Goal: Task Accomplishment & Management: Use online tool/utility

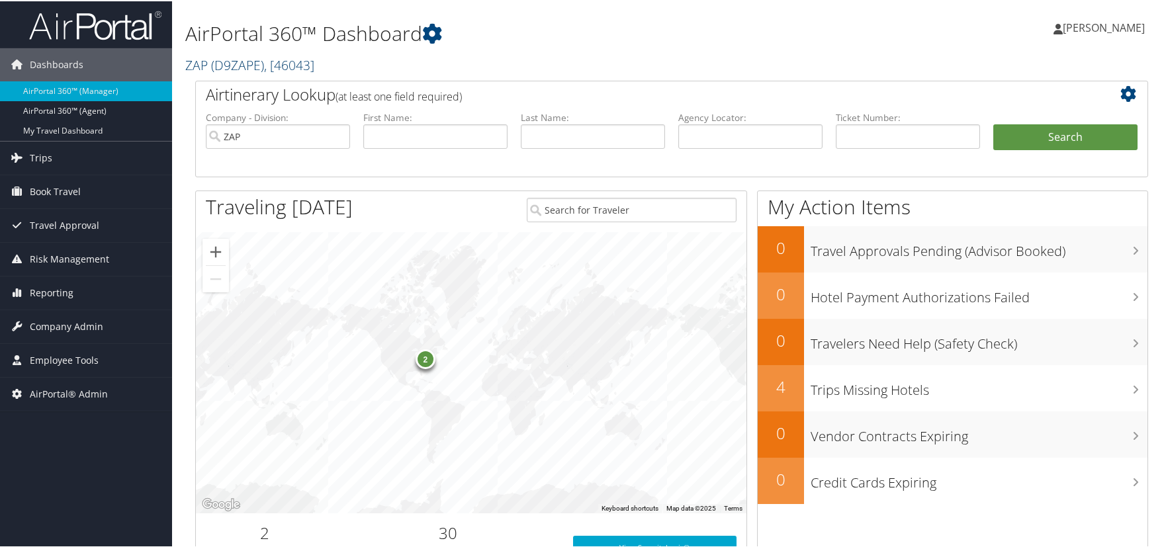
click at [243, 65] on span "( D9ZAPE )" at bounding box center [237, 64] width 53 height 18
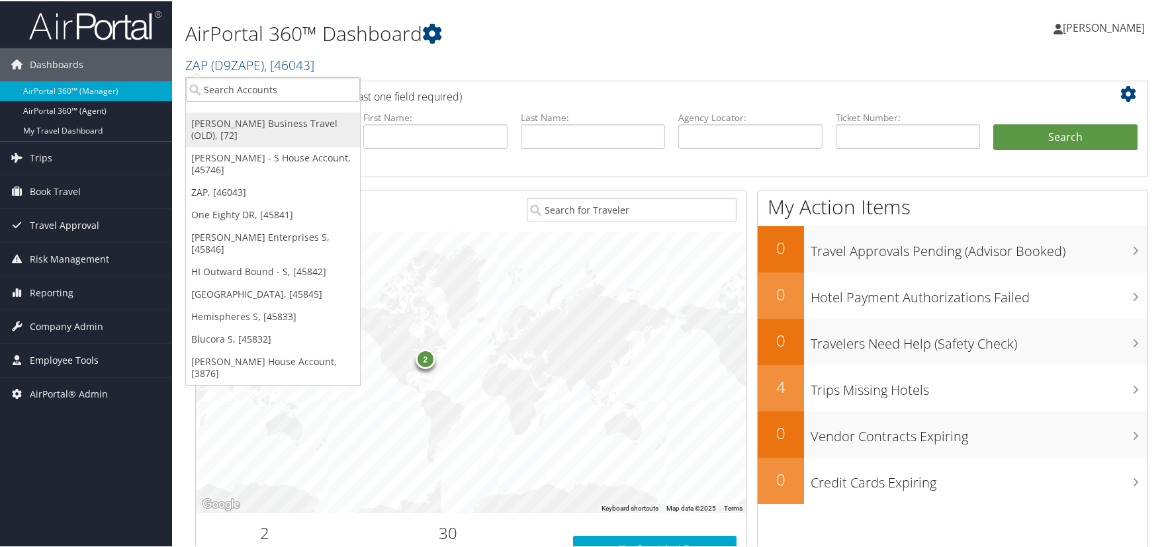
click at [237, 122] on link "Christopherson Business Travel (OLD), [72]" at bounding box center [273, 128] width 174 height 34
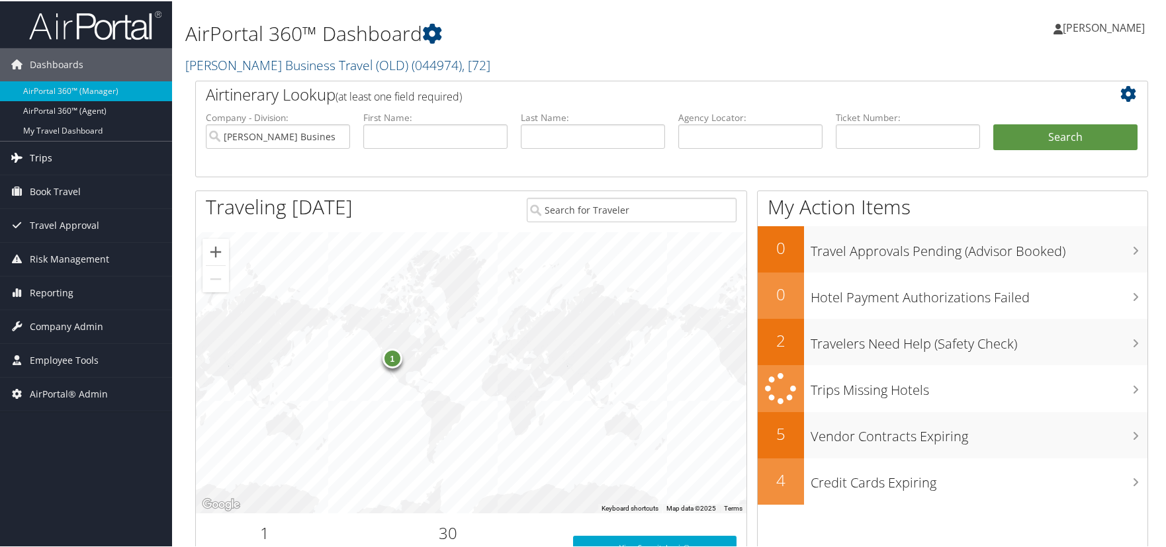
click at [76, 149] on link "Trips" at bounding box center [86, 156] width 172 height 33
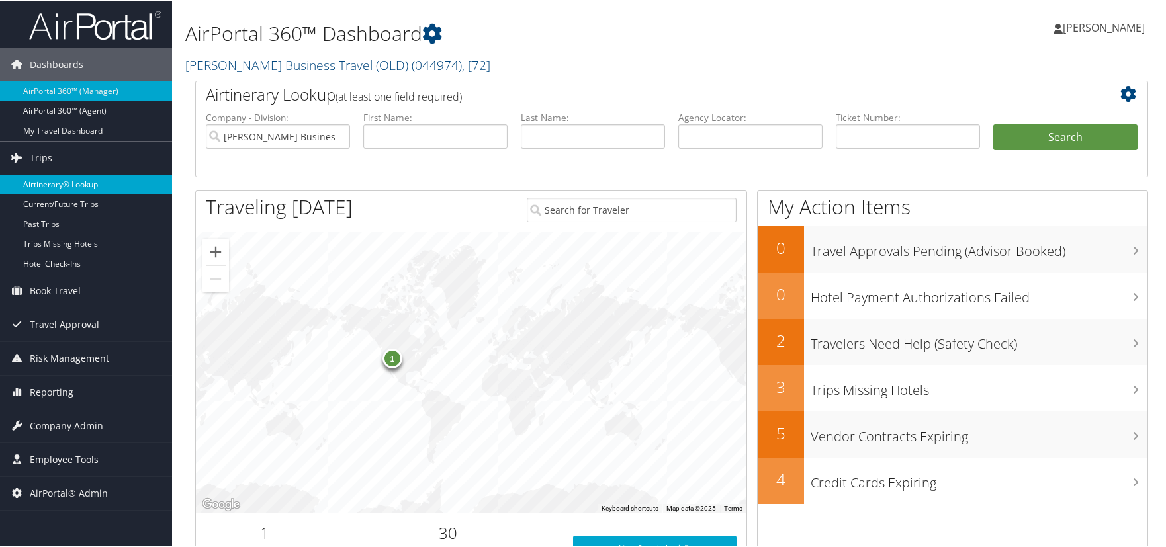
click at [85, 185] on link "Airtinerary® Lookup" at bounding box center [86, 183] width 172 height 20
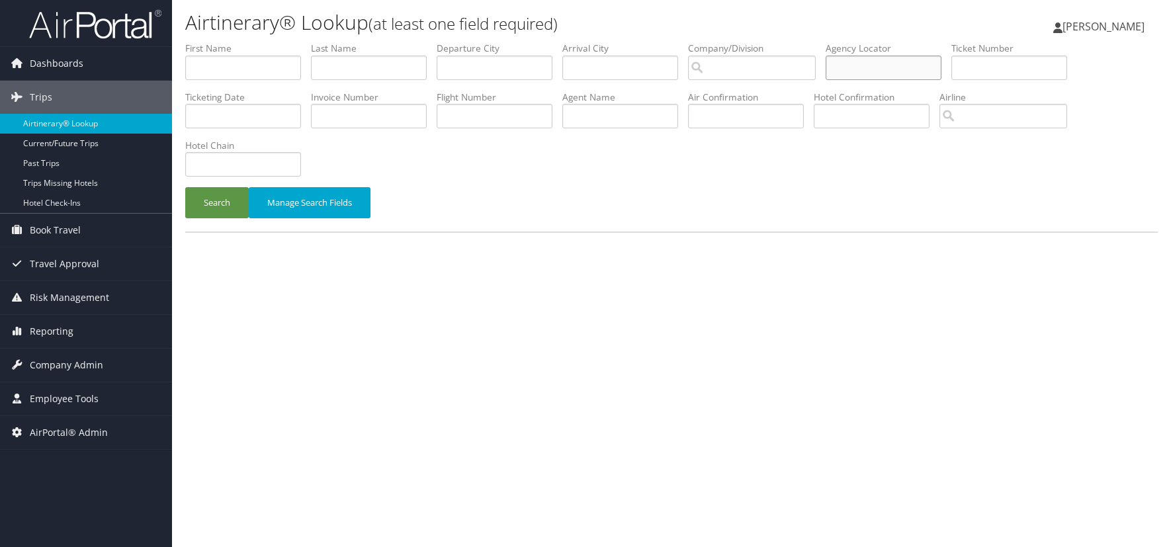
click at [853, 72] on input "text" at bounding box center [884, 68] width 116 height 24
paste input "GKUYMA"
type input "GKUYMA"
click at [218, 208] on button "Search" at bounding box center [217, 202] width 64 height 31
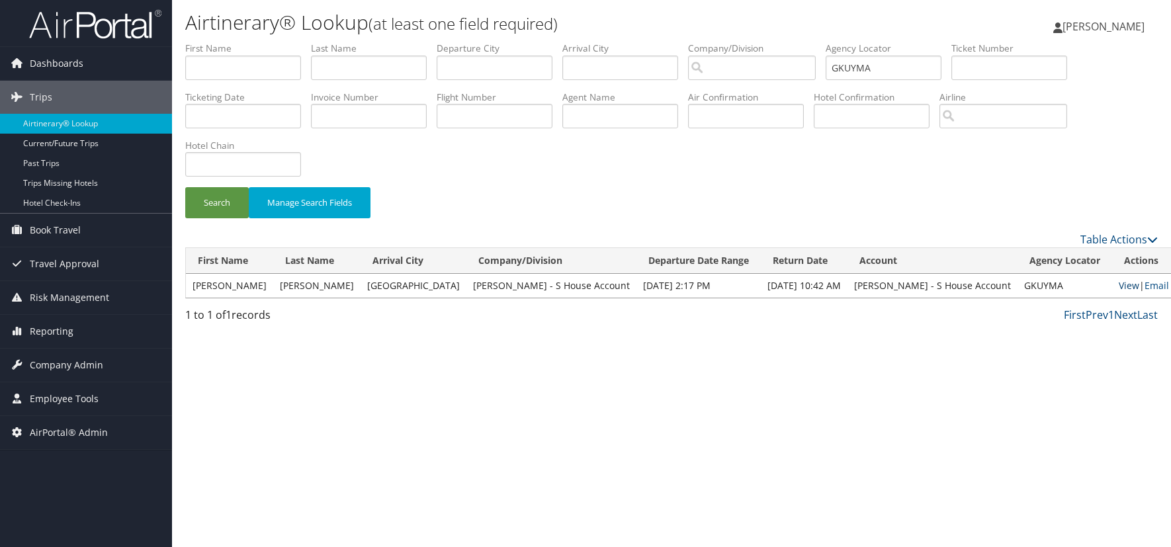
click at [1119, 286] on link "View" at bounding box center [1129, 285] width 21 height 13
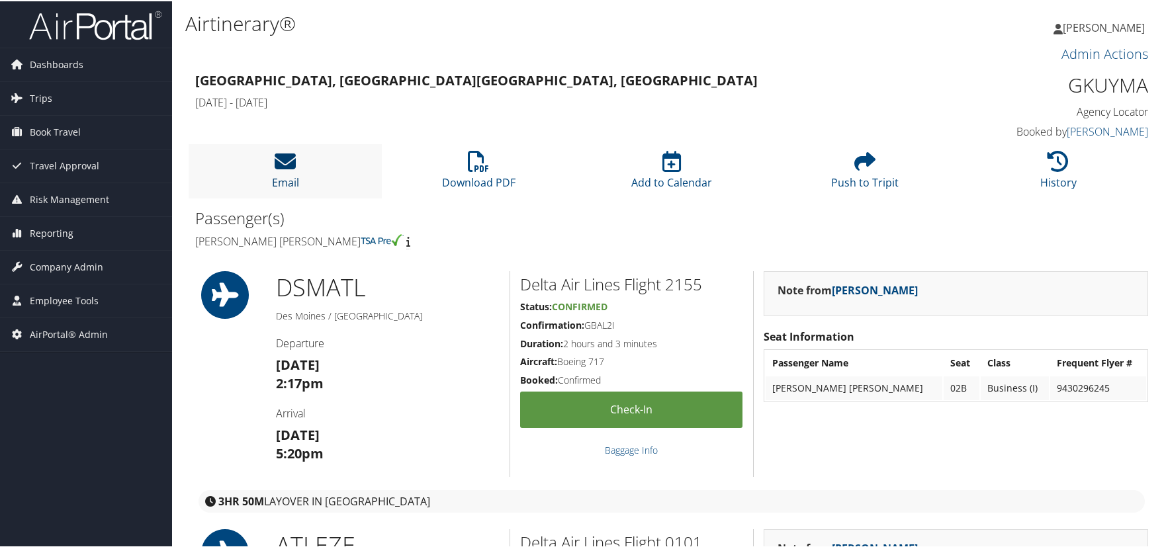
click at [281, 160] on icon at bounding box center [285, 159] width 21 height 21
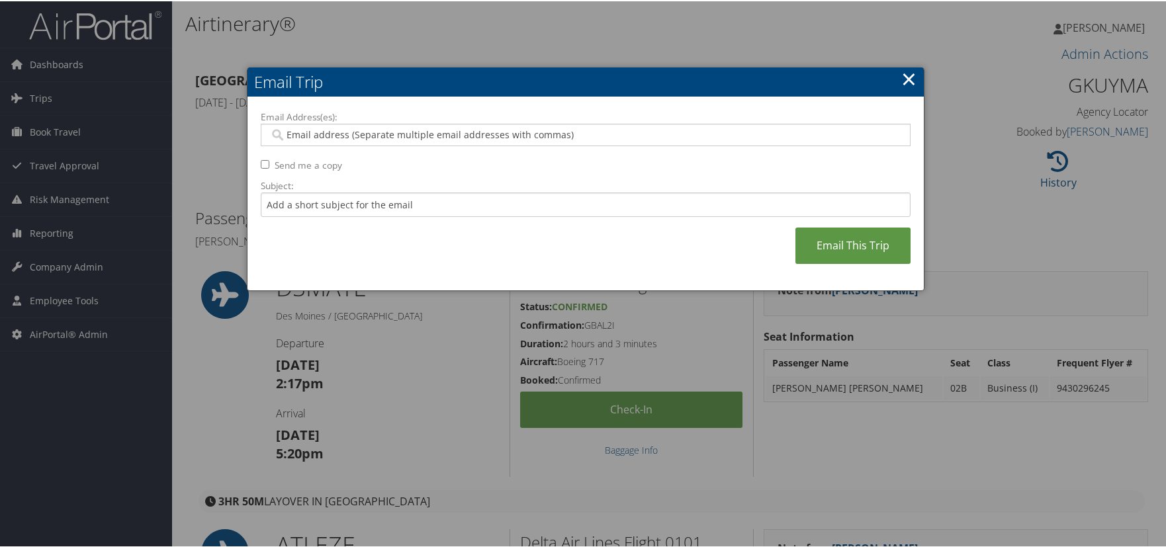
click at [314, 134] on input "Email Address(es):" at bounding box center [585, 133] width 632 height 13
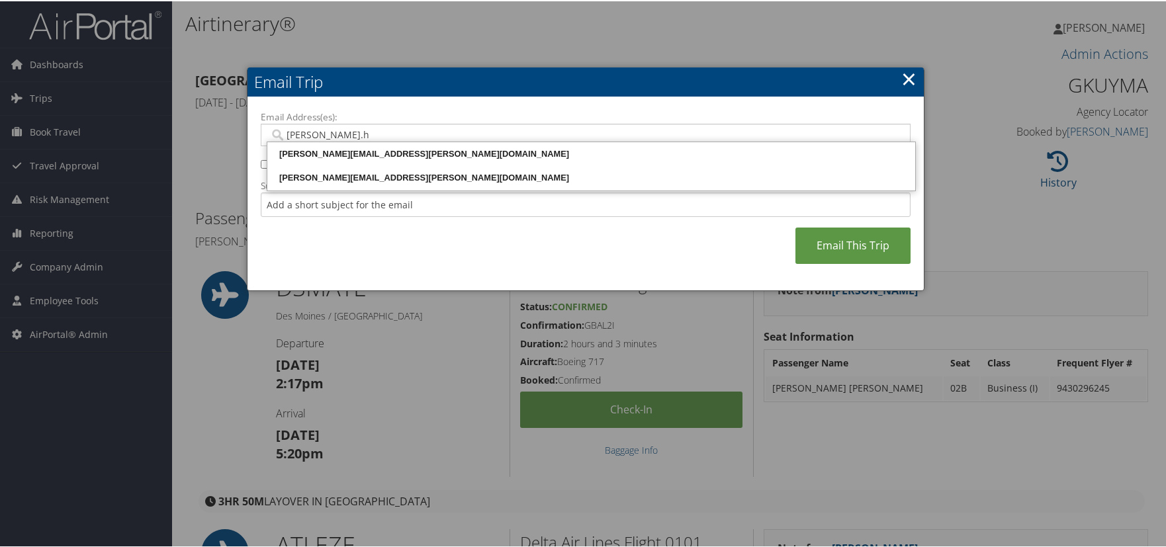
type input "[PERSON_NAME].he"
click at [402, 149] on div "[PERSON_NAME][EMAIL_ADDRESS][PERSON_NAME][DOMAIN_NAME]" at bounding box center [591, 152] width 644 height 13
type input "[PERSON_NAME][EMAIL_ADDRESS][PERSON_NAME][DOMAIN_NAME]"
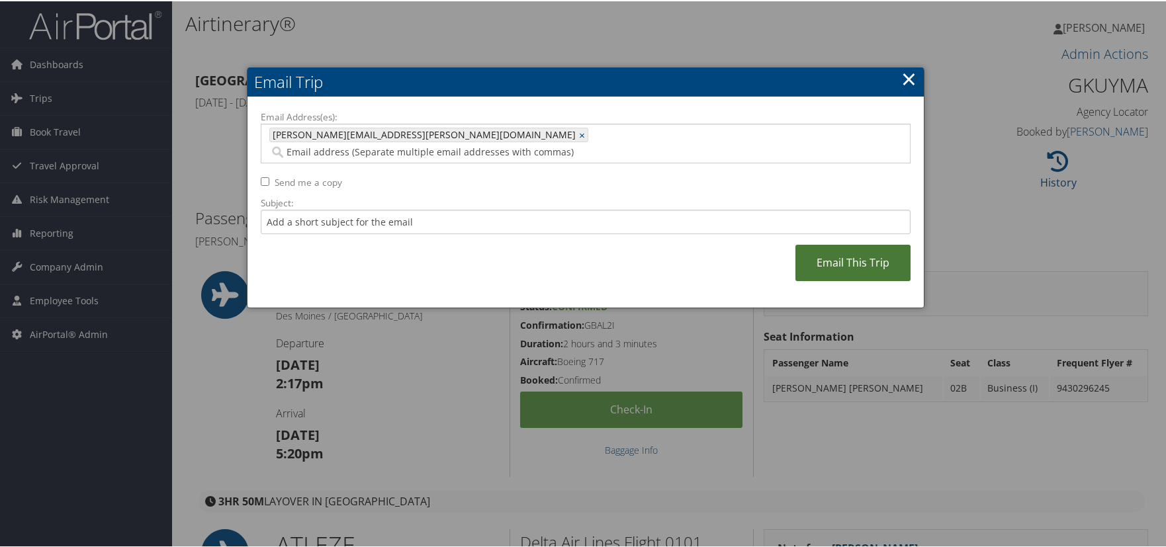
click at [808, 244] on link "Email This Trip" at bounding box center [852, 261] width 115 height 36
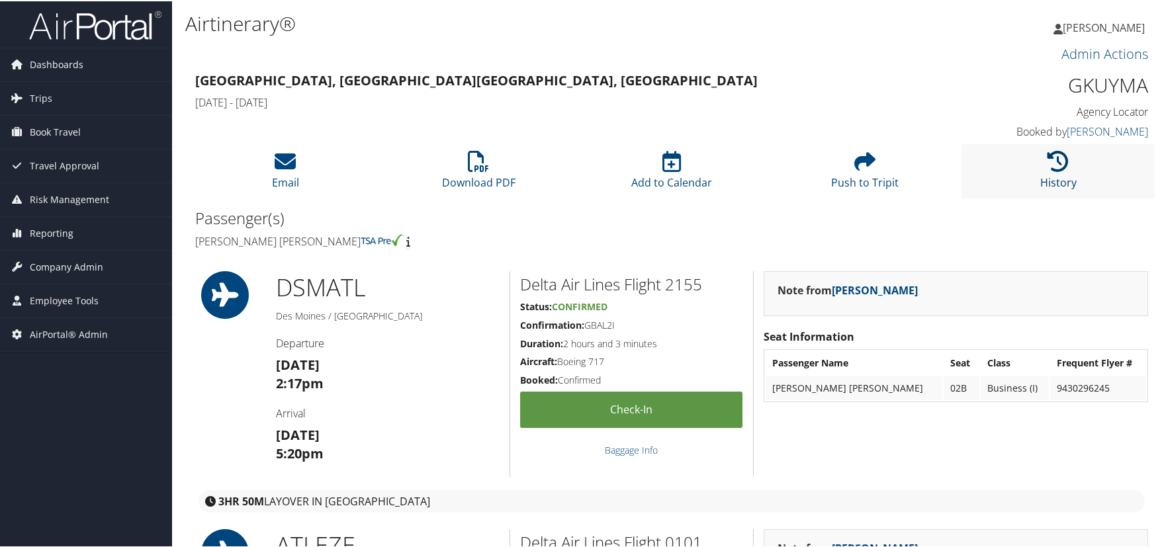
click at [1058, 159] on icon at bounding box center [1057, 159] width 21 height 21
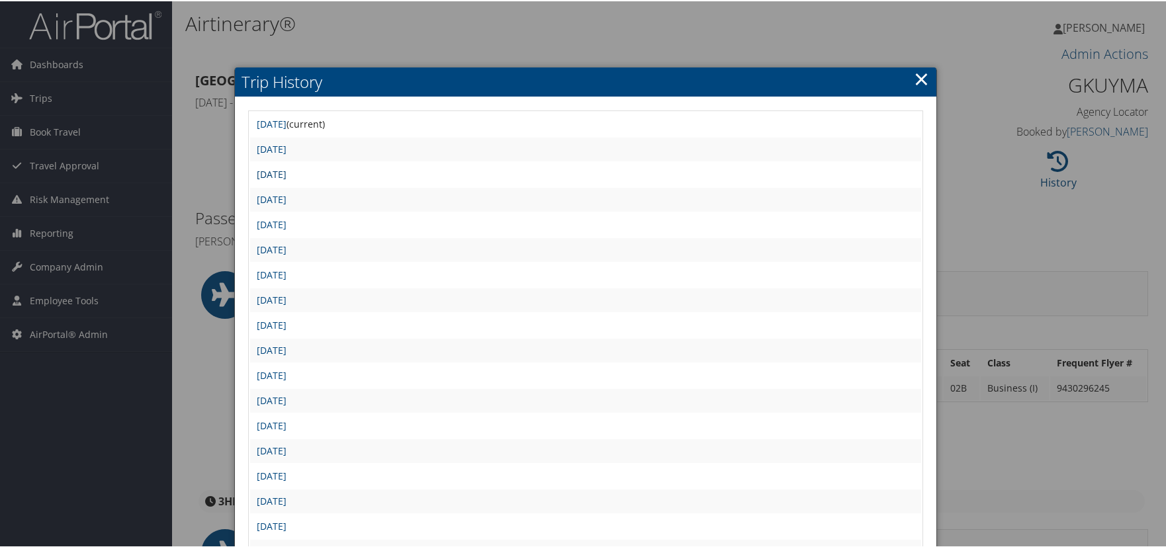
click at [286, 175] on link "[DATE]" at bounding box center [272, 173] width 30 height 13
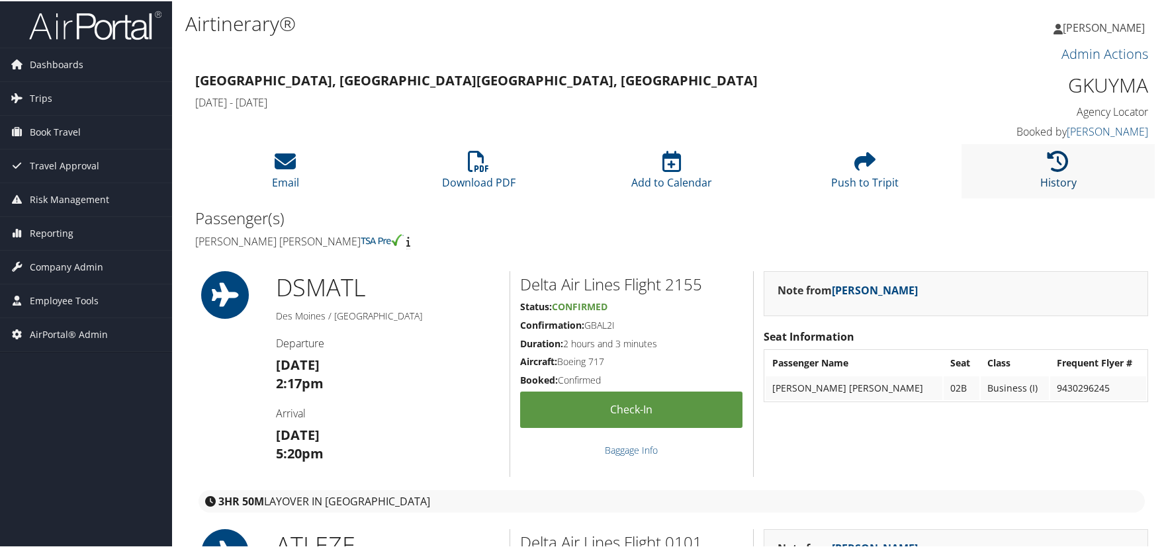
click at [1050, 163] on icon at bounding box center [1057, 159] width 21 height 21
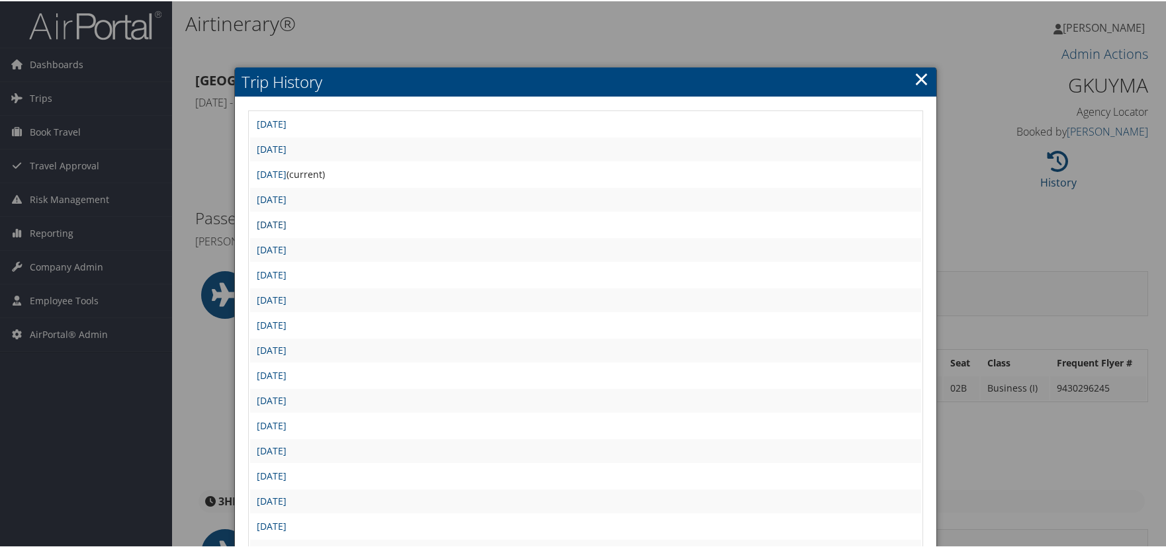
click at [286, 220] on link "Tue Aug 26 05:45:25 MDT 2025" at bounding box center [272, 223] width 30 height 13
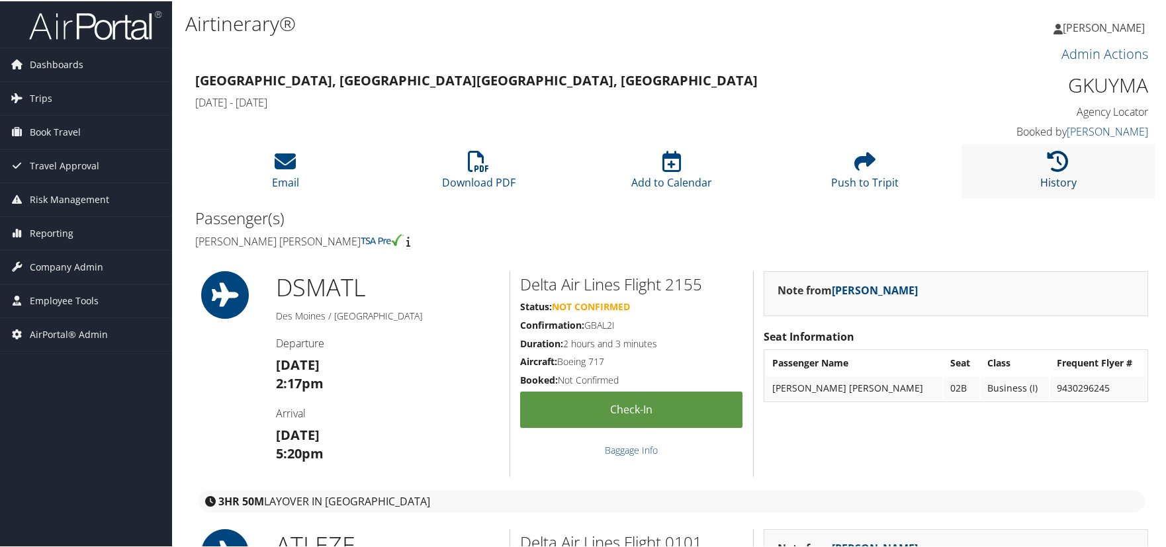
click at [1059, 163] on icon at bounding box center [1057, 159] width 21 height 21
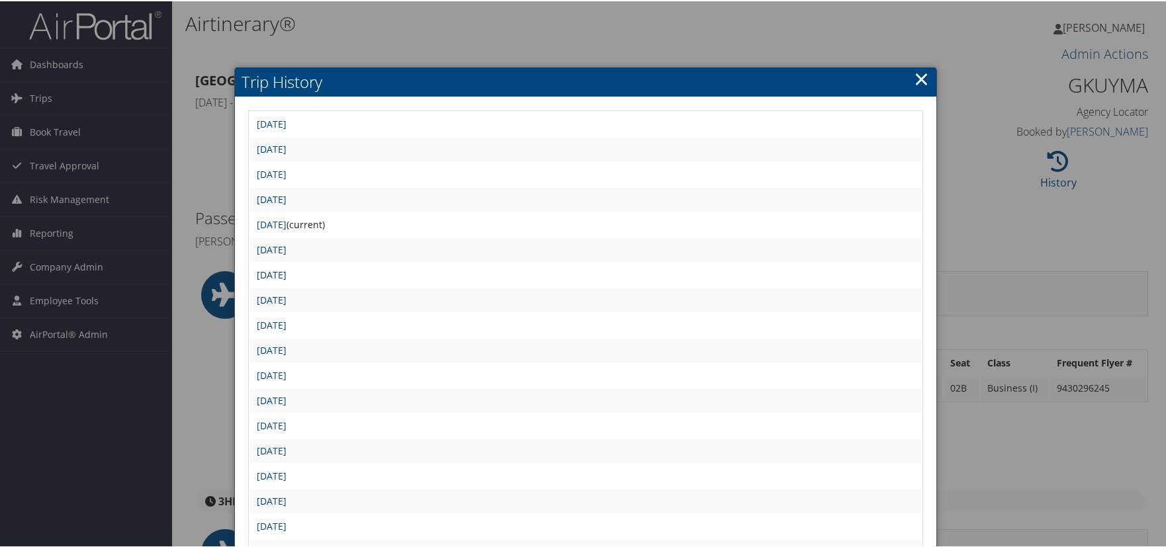
click at [286, 275] on link "[DATE]" at bounding box center [272, 273] width 30 height 13
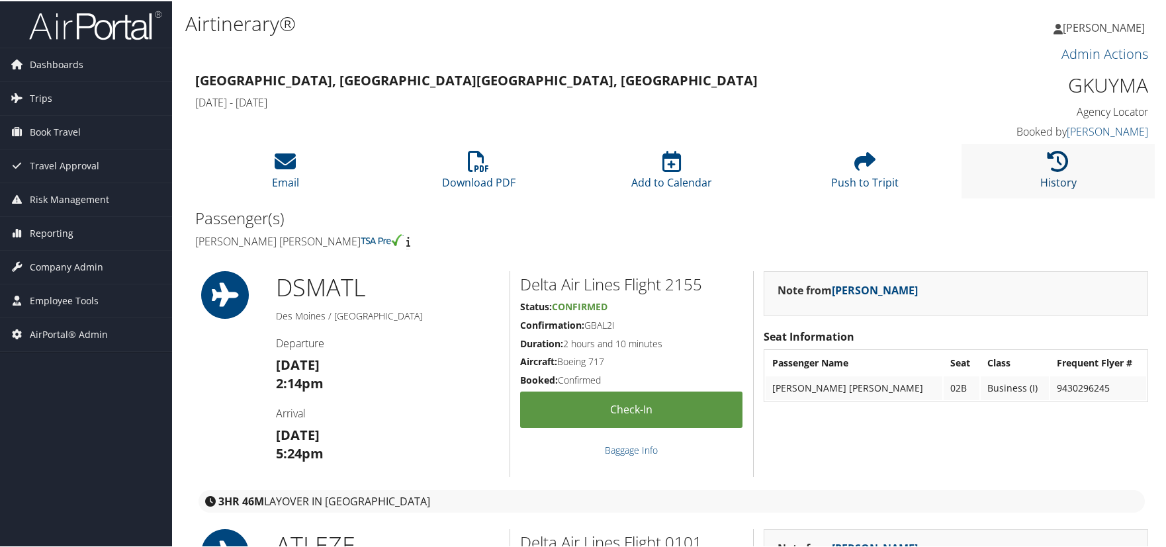
click at [1058, 166] on icon at bounding box center [1057, 159] width 21 height 21
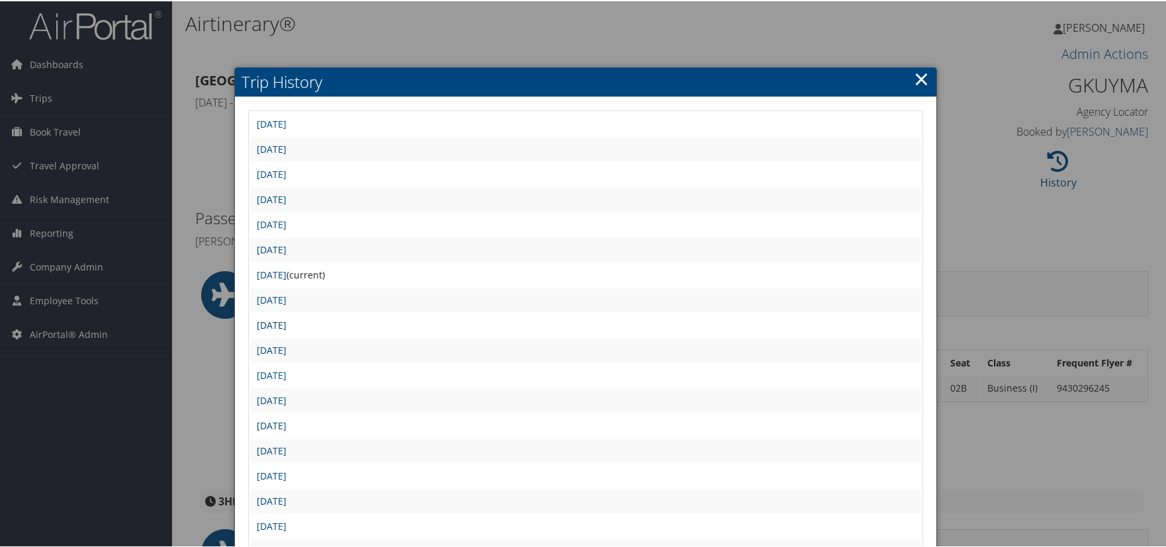
click at [286, 321] on link "[DATE]" at bounding box center [272, 324] width 30 height 13
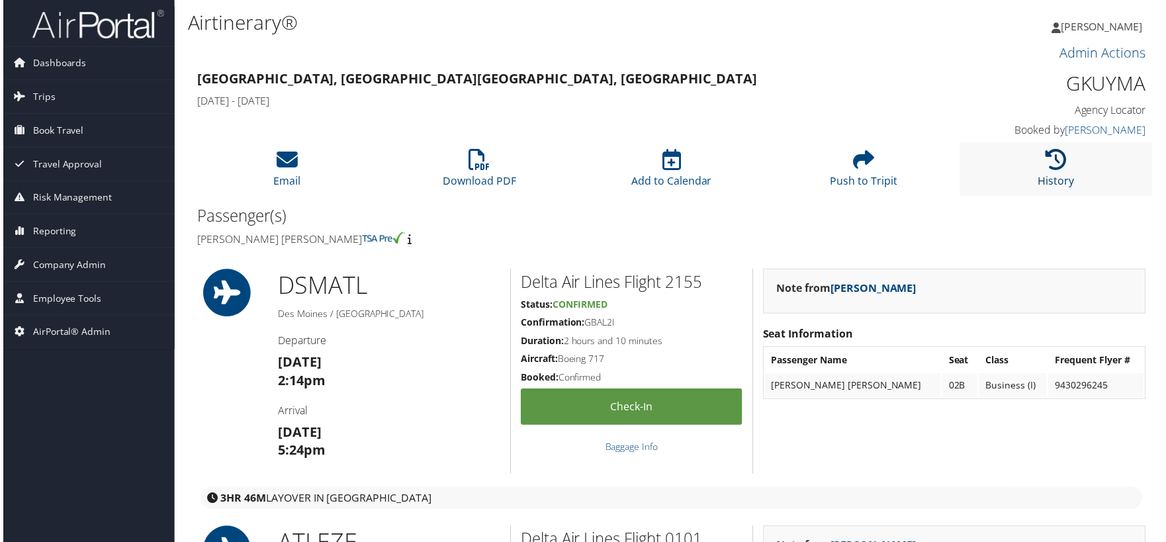
click at [1053, 162] on icon at bounding box center [1057, 159] width 21 height 21
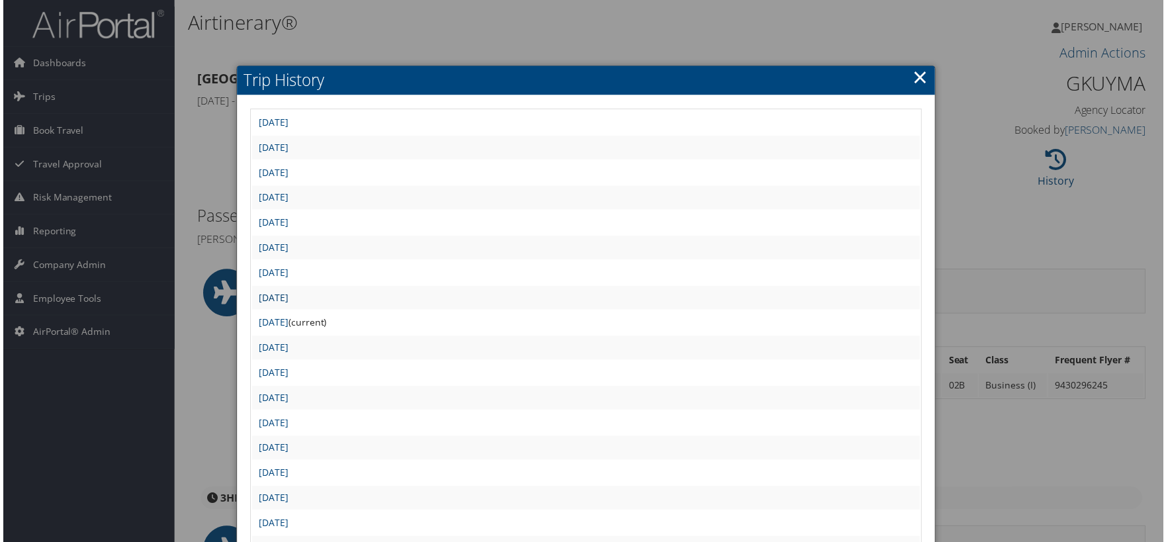
click at [286, 300] on link "Fri Aug 15 12:16:22 MDT 2025" at bounding box center [272, 298] width 30 height 13
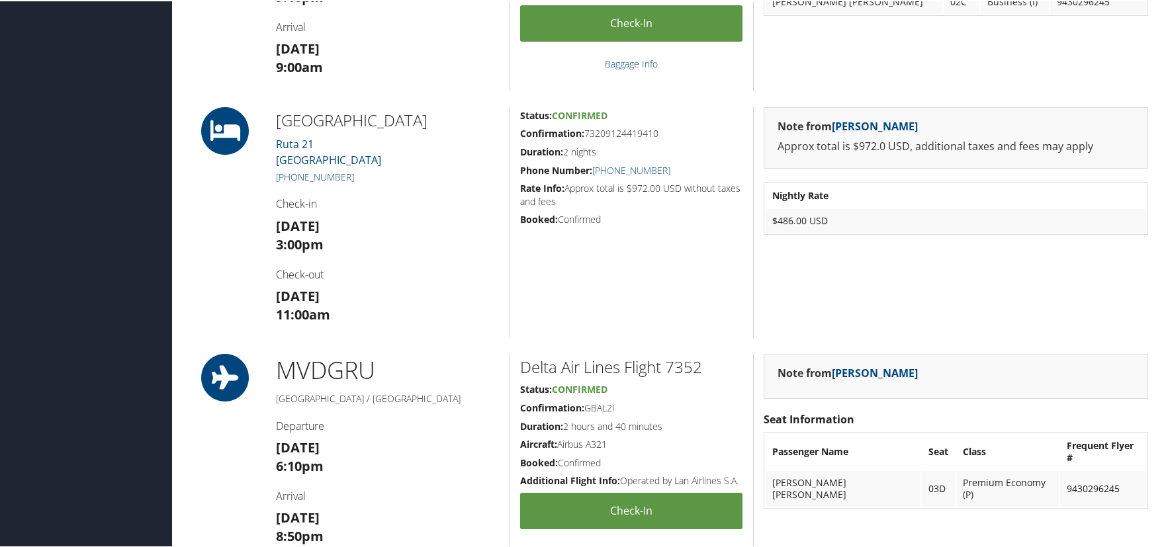
scroll to position [595, 0]
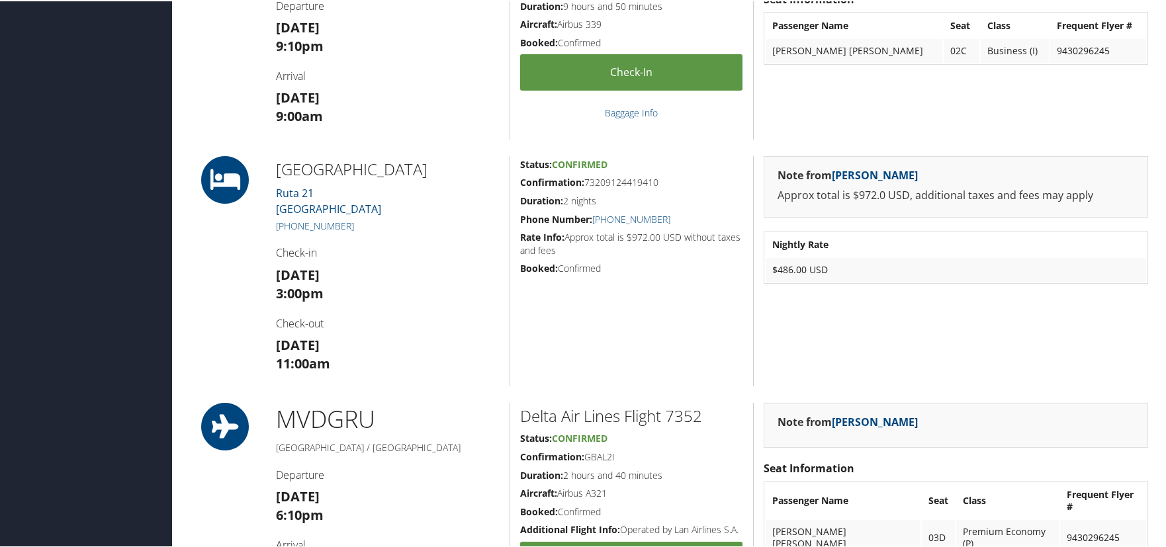
click at [955, 336] on div "Note from Jacquelyn Matthews Approx total is $972.0 USD, additional taxes and f…" at bounding box center [955, 270] width 405 height 230
click at [910, 344] on div "Note from Jacquelyn Matthews Approx total is $972.0 USD, additional taxes and f…" at bounding box center [955, 270] width 405 height 230
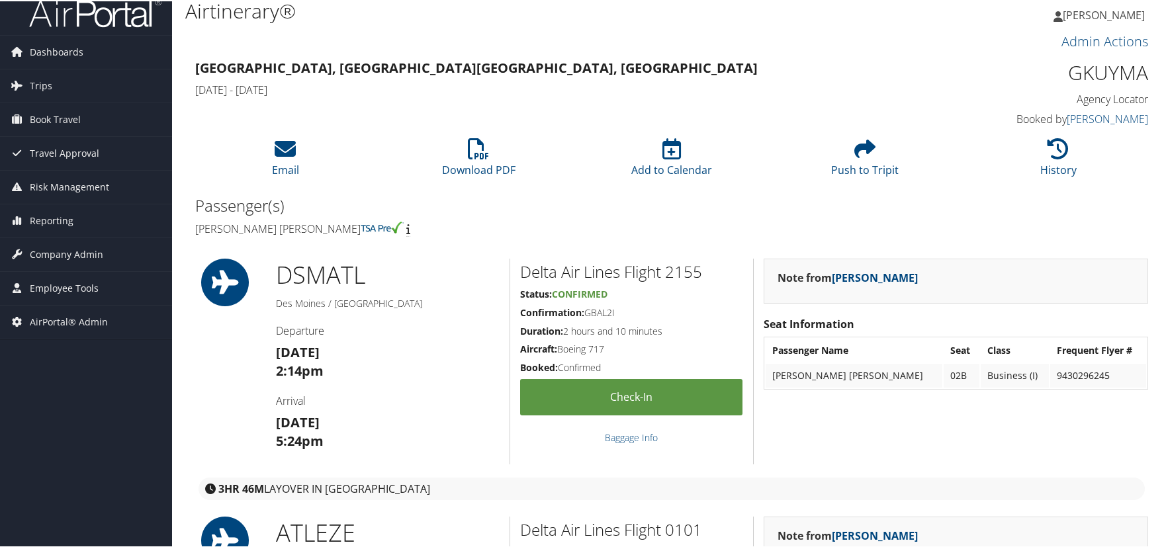
scroll to position [0, 0]
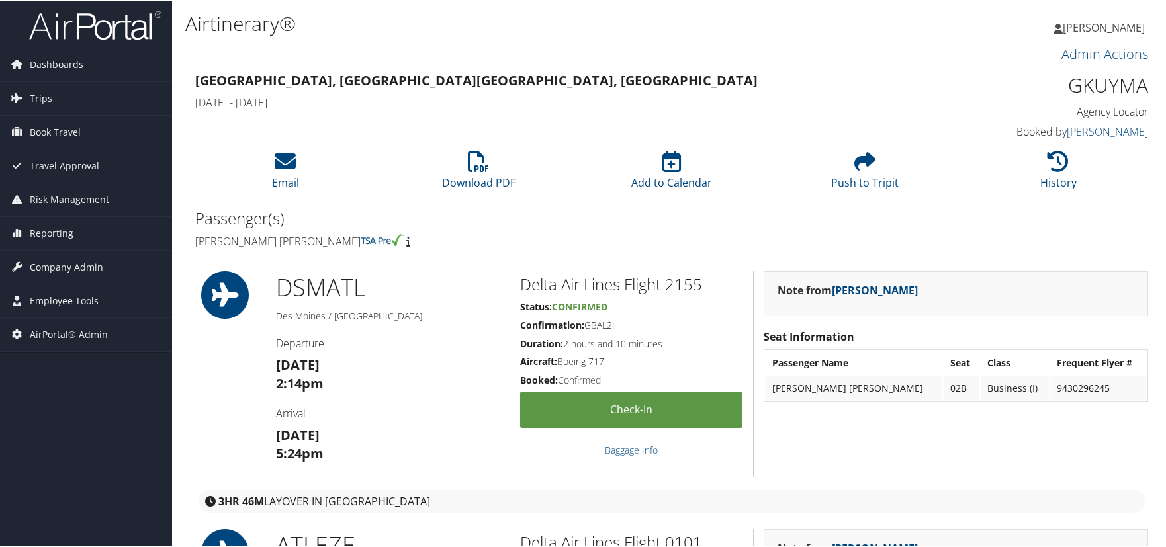
click at [877, 471] on div "Note from Jacquelyn Matthews Seat Information Passenger Name Seat Class Frequen…" at bounding box center [955, 373] width 405 height 206
click at [915, 497] on div "3HR 46M layover in Atlanta" at bounding box center [671, 500] width 946 height 22
click at [919, 443] on div "Note from Jacquelyn Matthews Seat Information Passenger Name Seat Class Frequen…" at bounding box center [955, 373] width 405 height 206
click at [48, 297] on span "Employee Tools" at bounding box center [64, 299] width 69 height 33
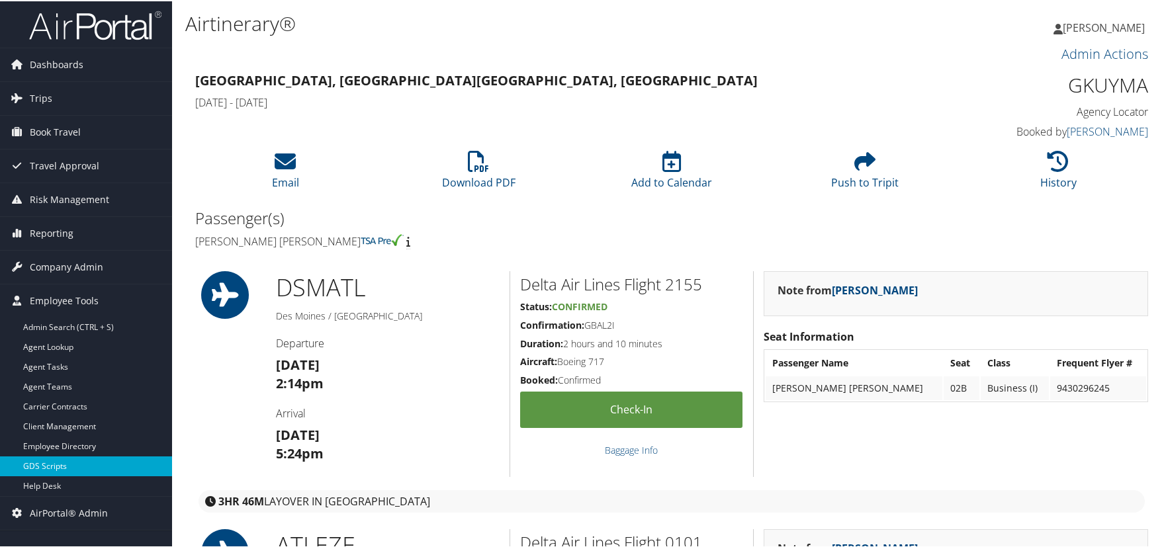
click at [60, 457] on link "GDS Scripts" at bounding box center [86, 465] width 172 height 20
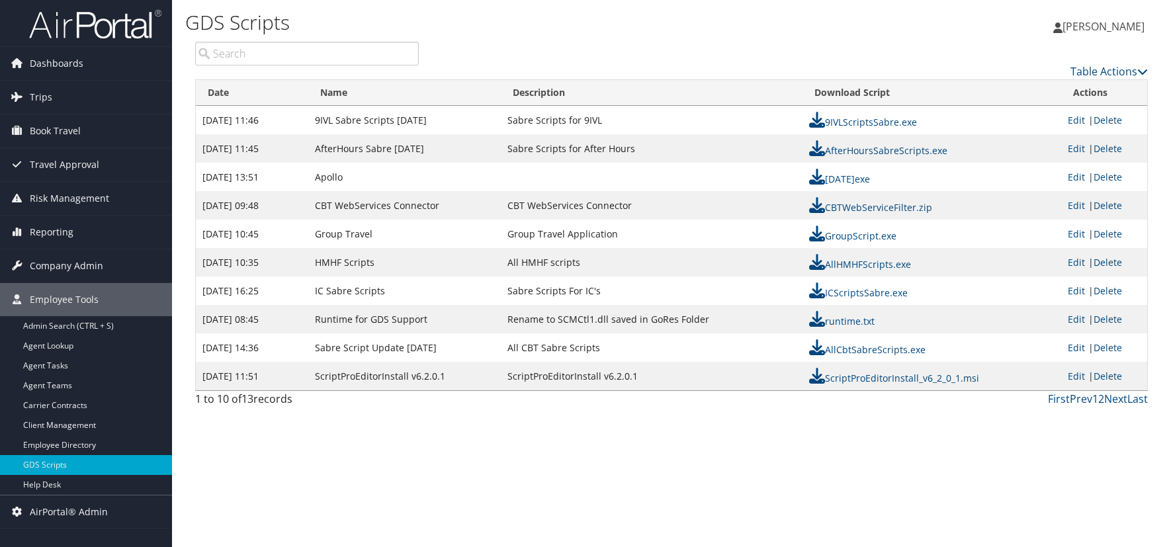
click at [834, 494] on div "GDS Scripts [PERSON_NAME] [PERSON_NAME] My Settings Travel Agency Contacts Log …" at bounding box center [671, 273] width 999 height 547
click at [980, 481] on div "GDS Scripts [PERSON_NAME] [PERSON_NAME] My Settings Travel Agency Contacts Log …" at bounding box center [671, 273] width 999 height 547
click at [869, 484] on div "GDS Scripts [PERSON_NAME] [PERSON_NAME] My Settings Travel Agency Contacts Log …" at bounding box center [671, 273] width 999 height 547
click at [842, 472] on div "GDS Scripts [PERSON_NAME] [PERSON_NAME] My Settings Travel Agency Contacts Log …" at bounding box center [671, 273] width 999 height 547
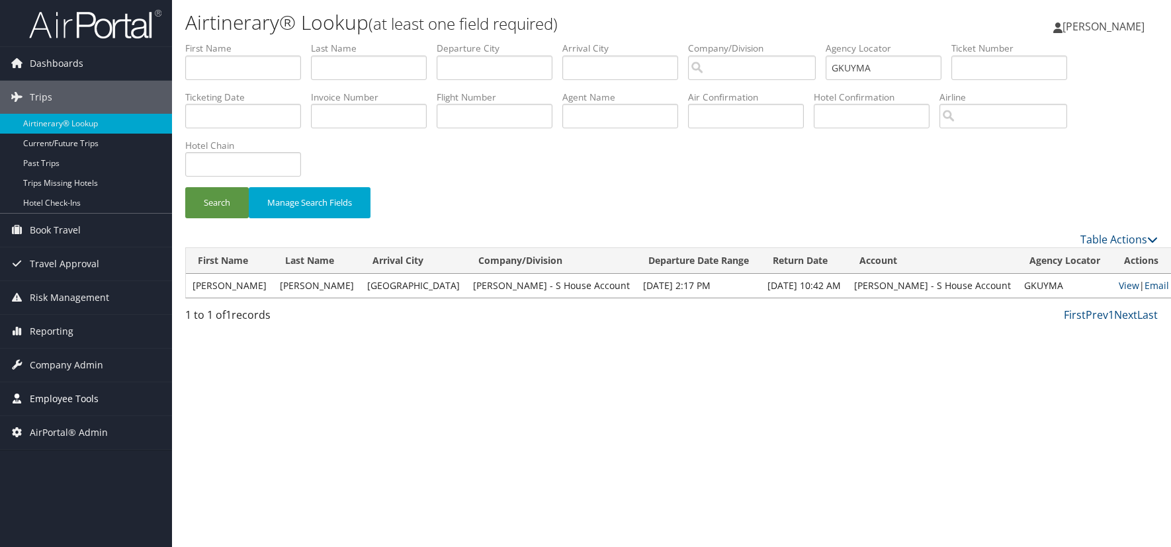
click at [47, 398] on span "Employee Tools" at bounding box center [64, 398] width 69 height 33
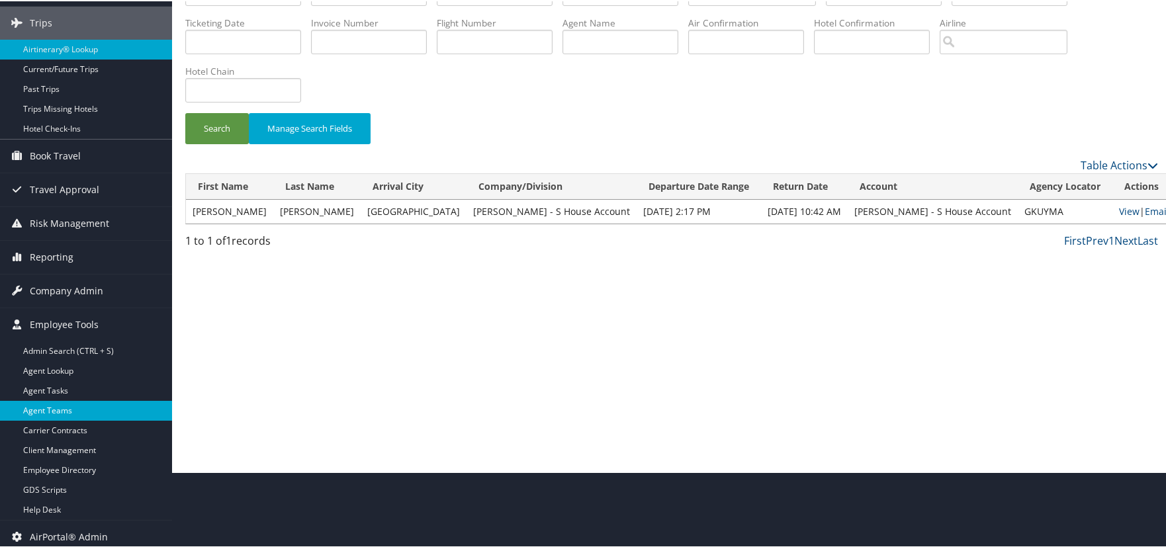
scroll to position [81, 0]
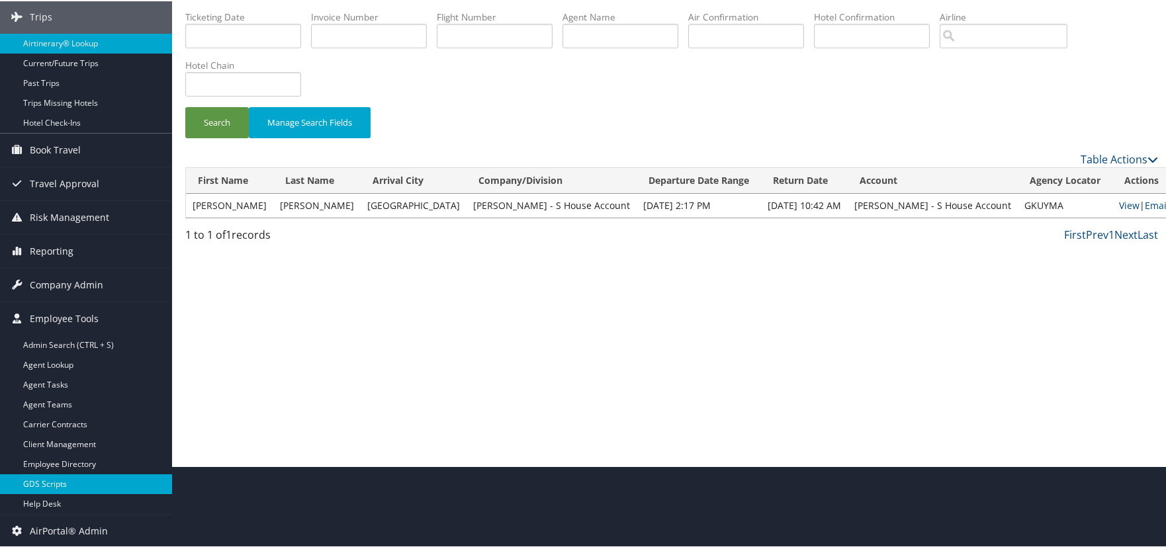
click at [63, 485] on link "GDS Scripts" at bounding box center [86, 483] width 172 height 20
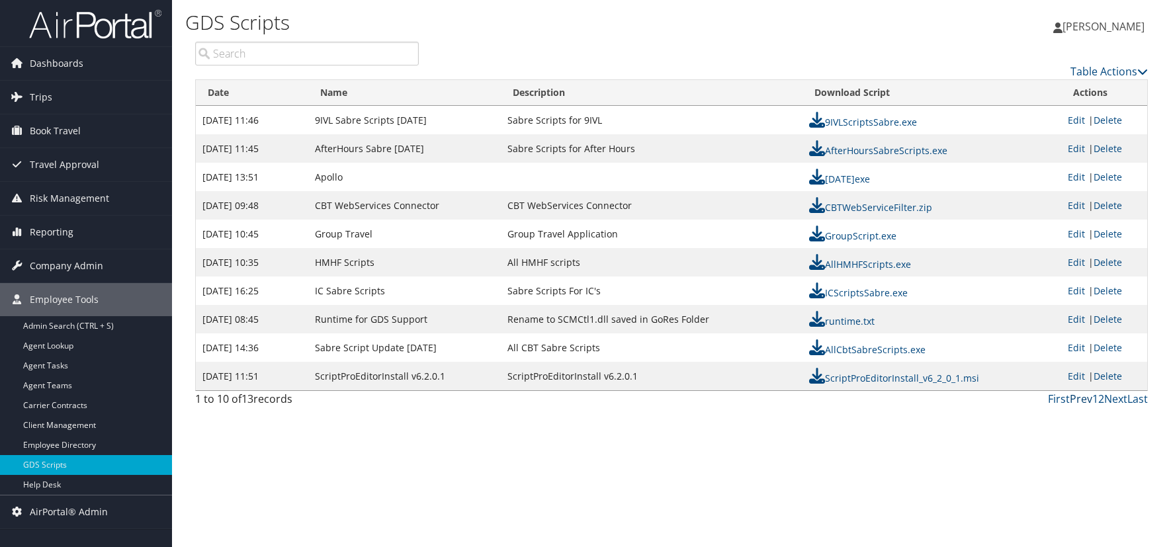
click at [1085, 401] on link "Prev" at bounding box center [1081, 399] width 22 height 15
click at [1120, 395] on link "Next" at bounding box center [1115, 399] width 23 height 15
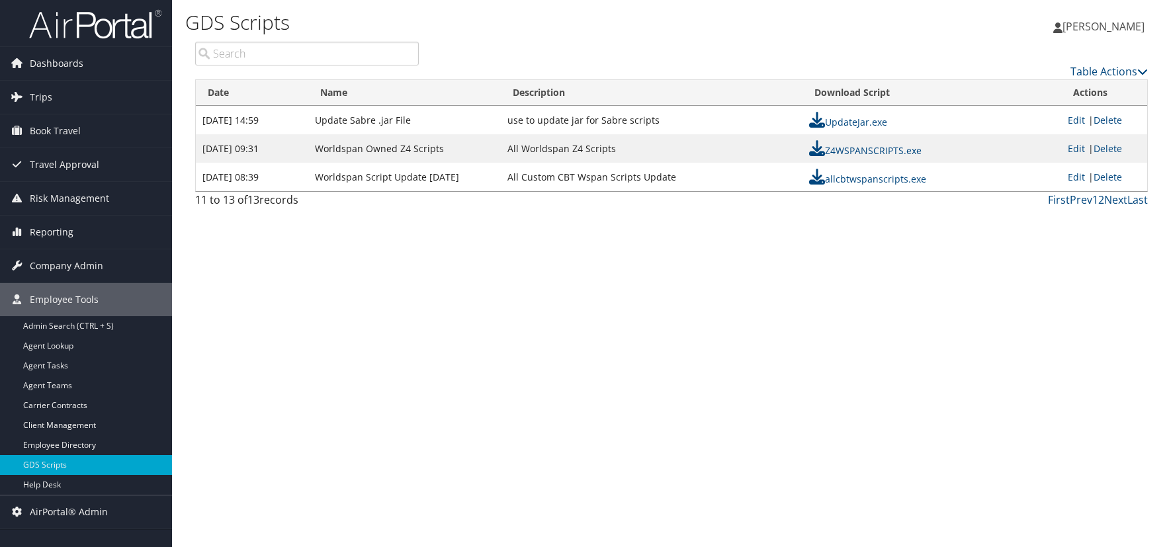
click at [1127, 340] on div "GDS Scripts [PERSON_NAME] [PERSON_NAME] My Settings Travel Agency Contacts Log …" at bounding box center [671, 273] width 999 height 547
click at [930, 427] on div "GDS Scripts [PERSON_NAME] [PERSON_NAME] My Settings Travel Agency Contacts Log …" at bounding box center [671, 273] width 999 height 547
click at [38, 538] on div "Dashboards AirPortal 360™ (Manager) AirPortal 360™ (Agent) My Travel Dashboard …" at bounding box center [585, 273] width 1171 height 547
click at [982, 373] on div "GDS Scripts [PERSON_NAME] [PERSON_NAME] My Settings Travel Agency Contacts Log …" at bounding box center [671, 273] width 999 height 547
click at [122, 535] on div "Dashboards AirPortal 360™ (Manager) AirPortal 360™ (Agent) My Travel Dashboard …" at bounding box center [585, 273] width 1171 height 547
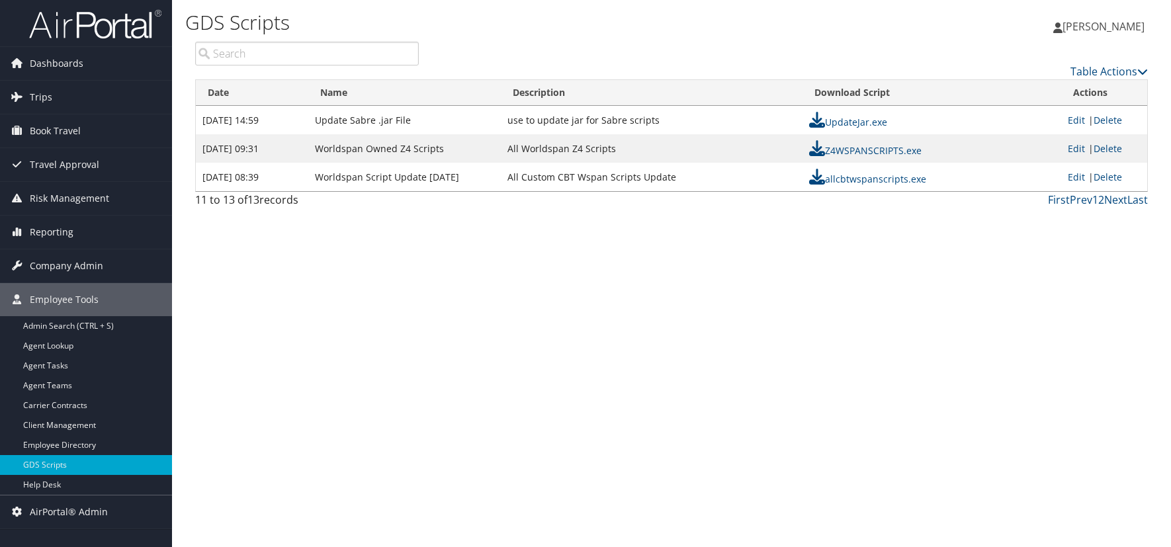
click at [918, 330] on div "GDS Scripts [PERSON_NAME] [PERSON_NAME] My Settings Travel Agency Contacts Log …" at bounding box center [671, 273] width 999 height 547
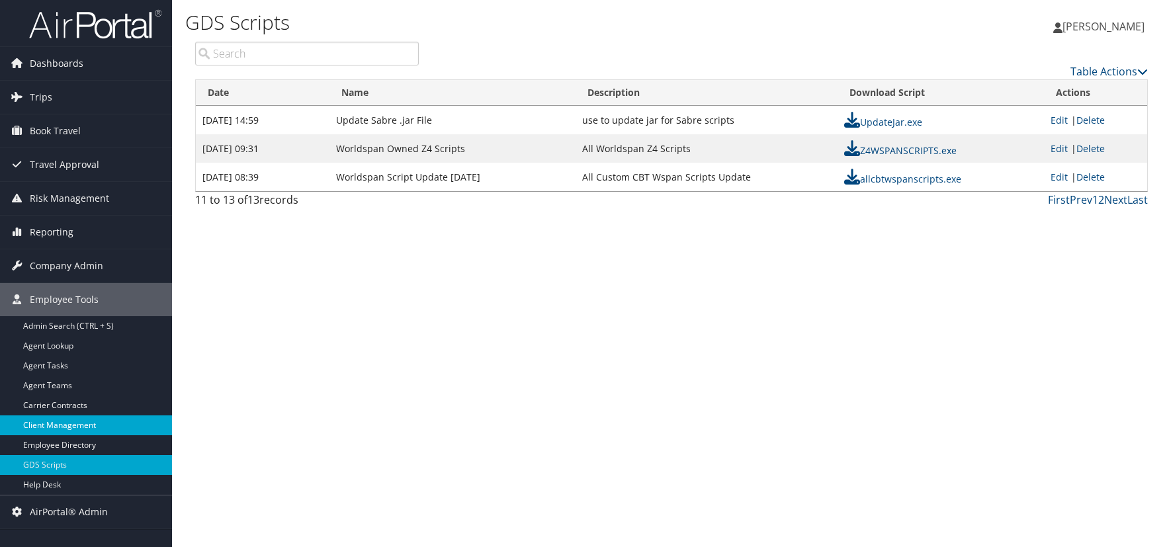
click at [6, 416] on link "Client Management" at bounding box center [86, 425] width 172 height 20
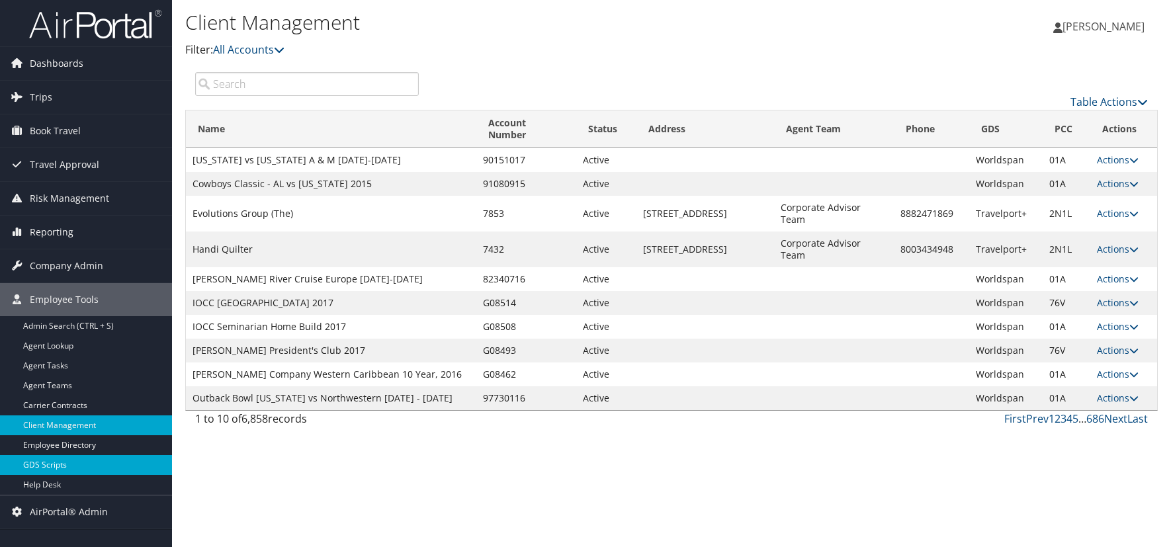
click at [51, 460] on link "GDS Scripts" at bounding box center [86, 465] width 172 height 20
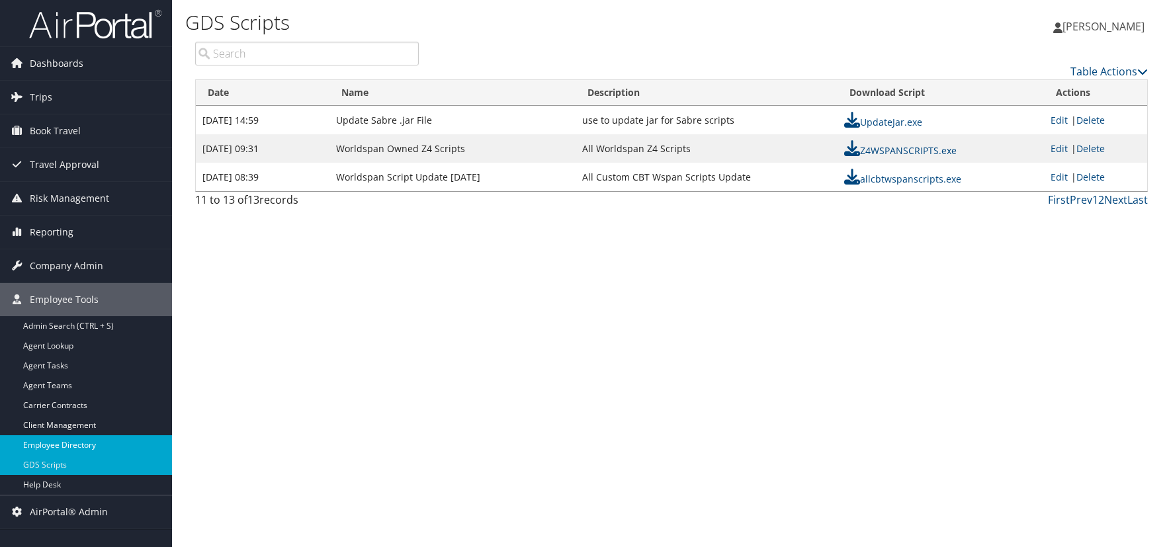
click at [76, 443] on link "Employee Directory" at bounding box center [86, 445] width 172 height 20
